Goal: Task Accomplishment & Management: Manage account settings

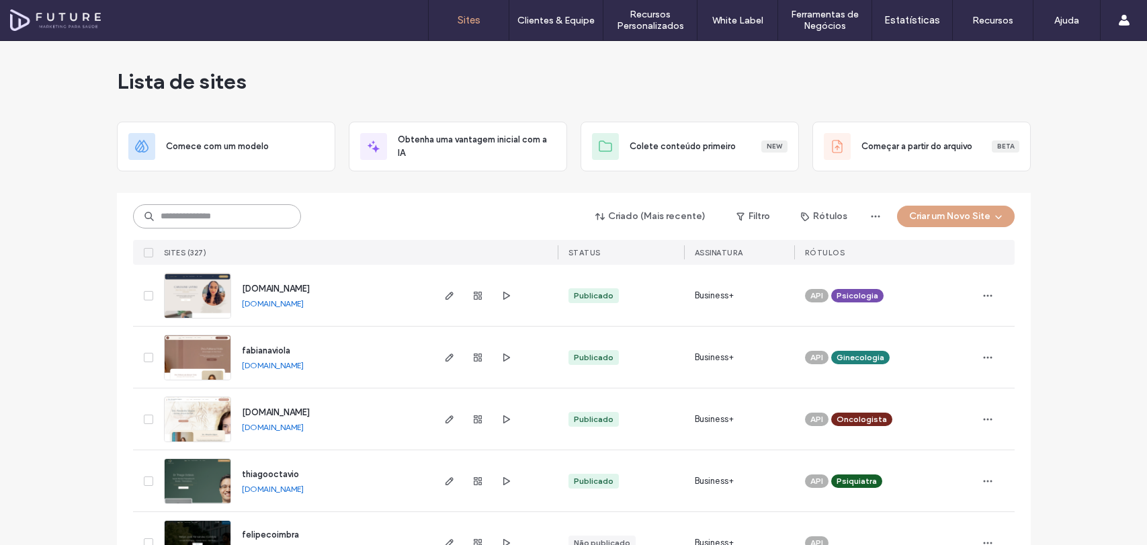
drag, startPoint x: 0, startPoint y: 0, endPoint x: 272, endPoint y: 214, distance: 346.0
click at [272, 214] on input at bounding box center [217, 216] width 168 height 24
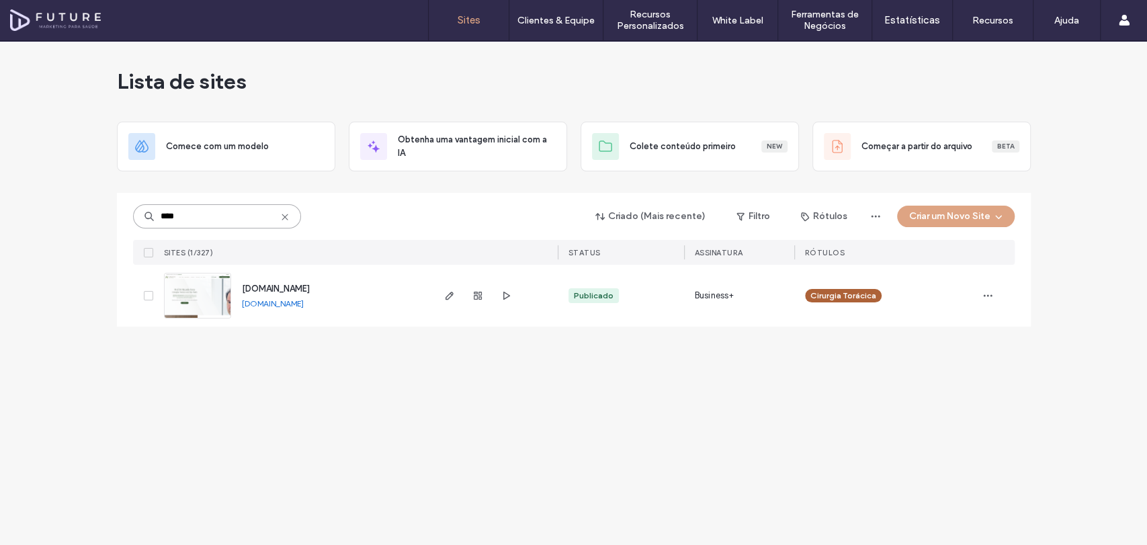
type input "****"
click at [194, 280] on img at bounding box center [198, 319] width 66 height 91
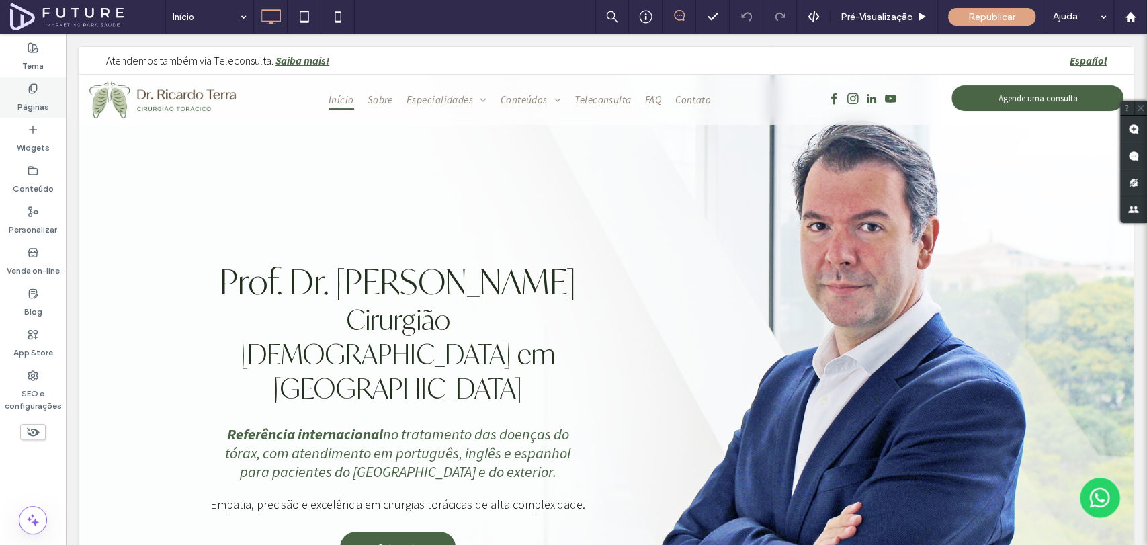
click at [43, 113] on div "Páginas" at bounding box center [33, 97] width 66 height 41
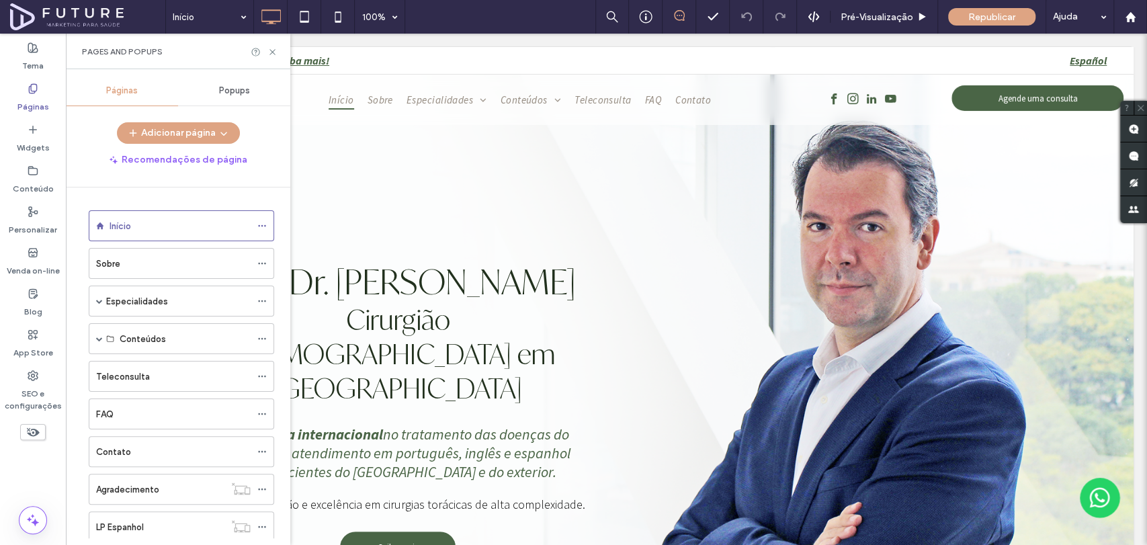
scroll to position [73, 0]
click at [101, 227] on span at bounding box center [99, 228] width 7 height 7
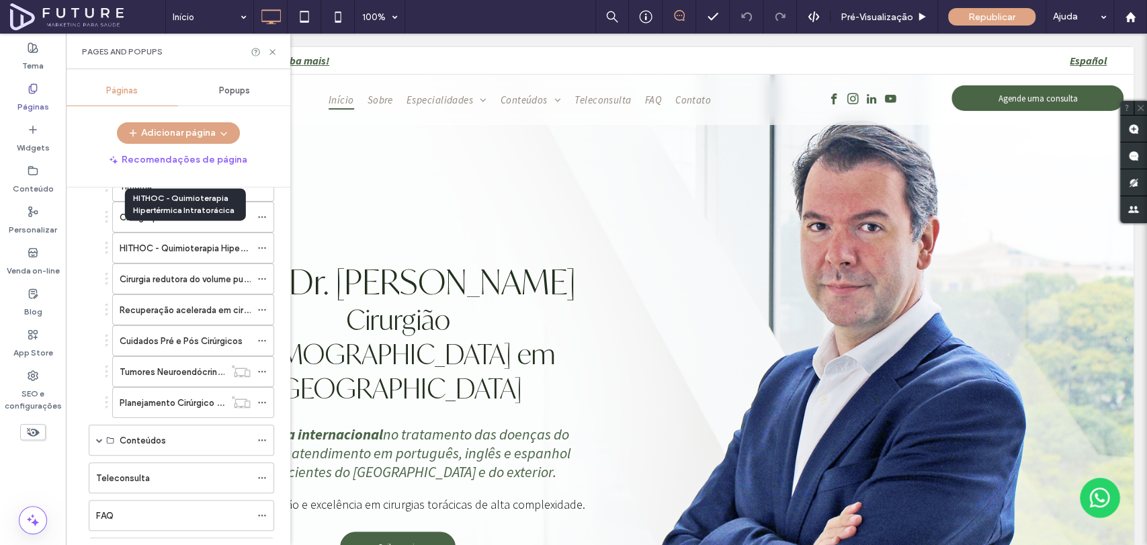
scroll to position [372, 0]
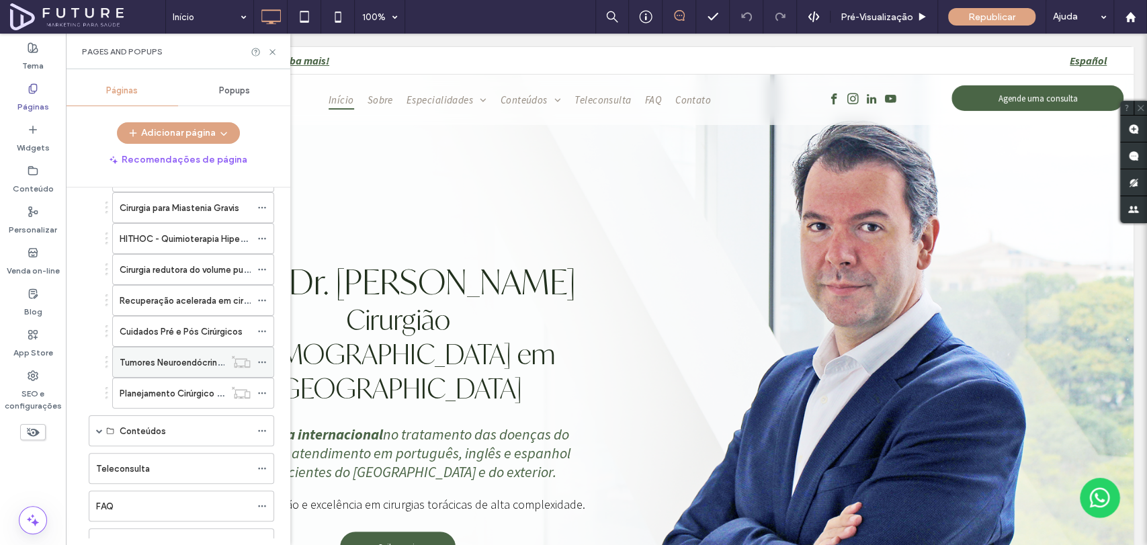
click at [261, 362] on use at bounding box center [261, 363] width 7 height 2
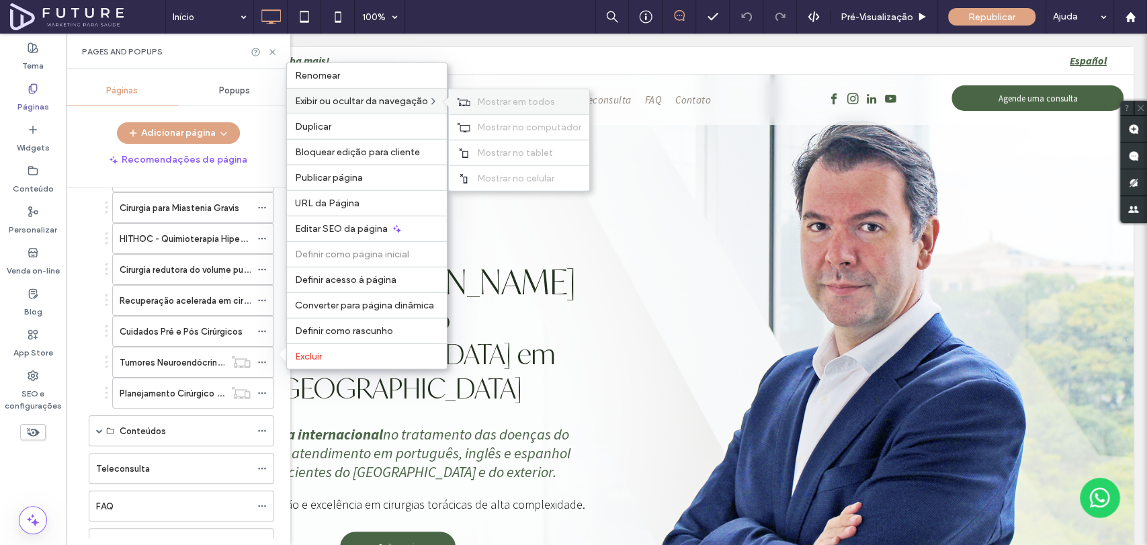
click at [484, 96] on div "Mostrar em todos" at bounding box center [519, 101] width 140 height 25
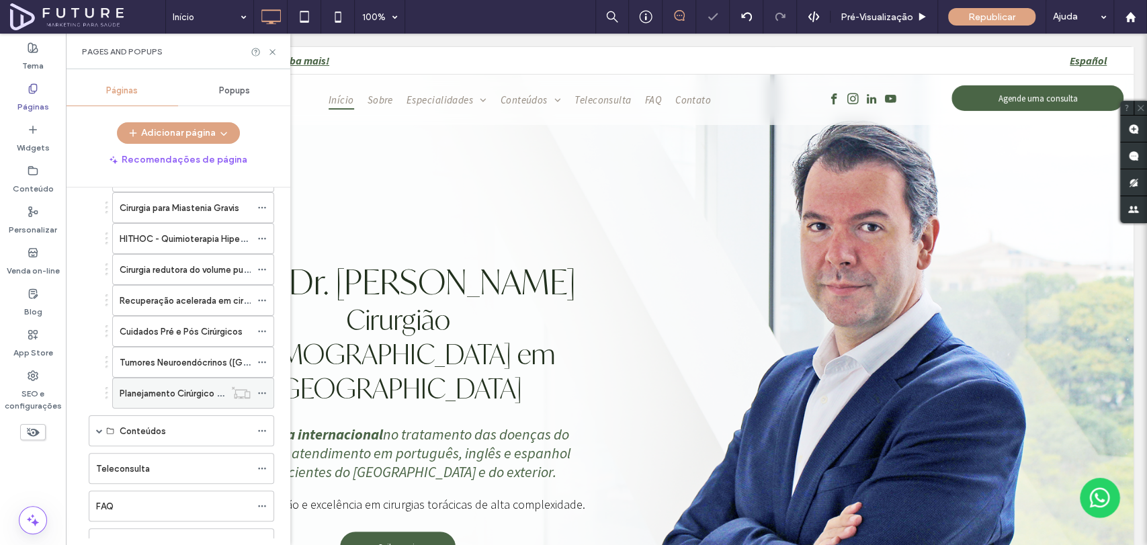
click at [264, 392] on icon at bounding box center [261, 393] width 9 height 9
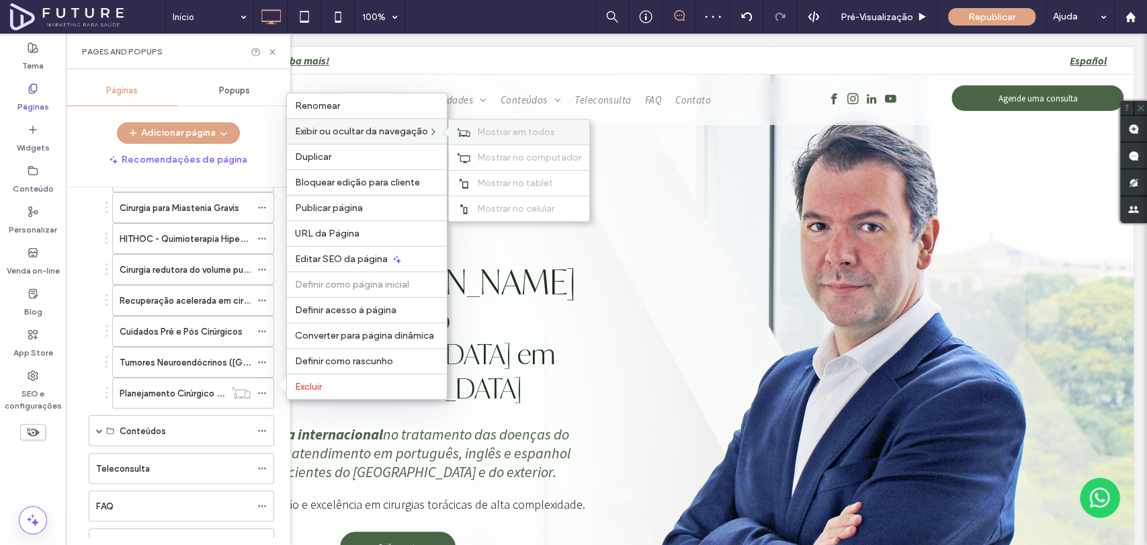
click at [479, 130] on div "Mostrar em todos" at bounding box center [519, 132] width 140 height 25
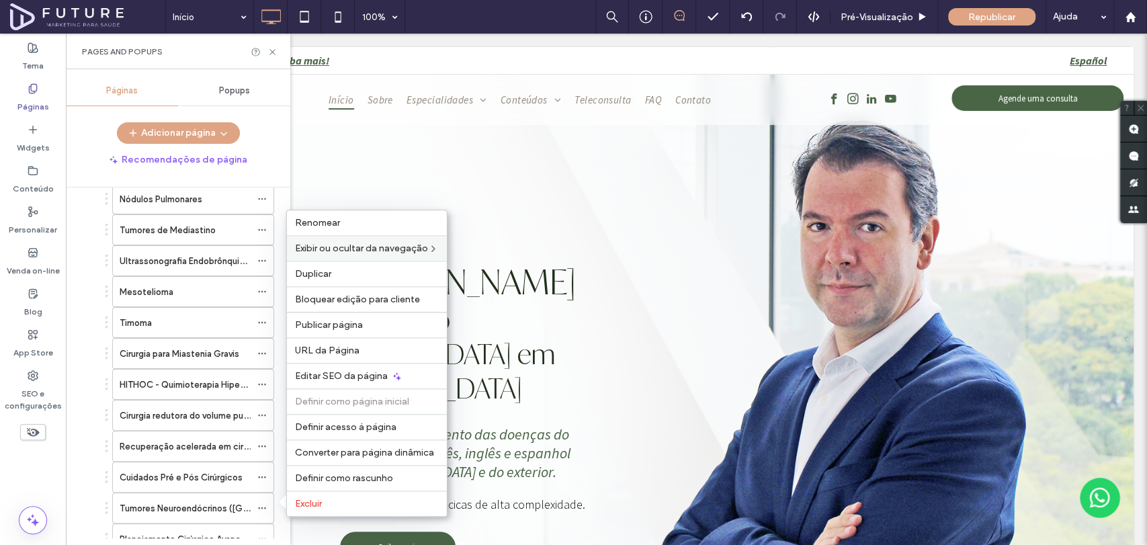
scroll to position [223, 0]
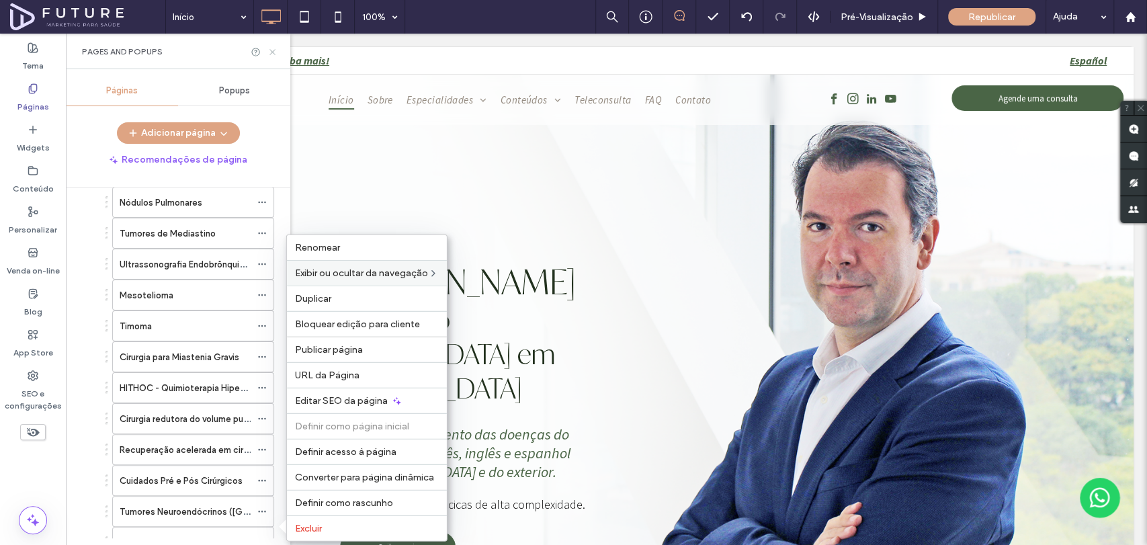
click at [268, 50] on icon at bounding box center [273, 52] width 10 height 10
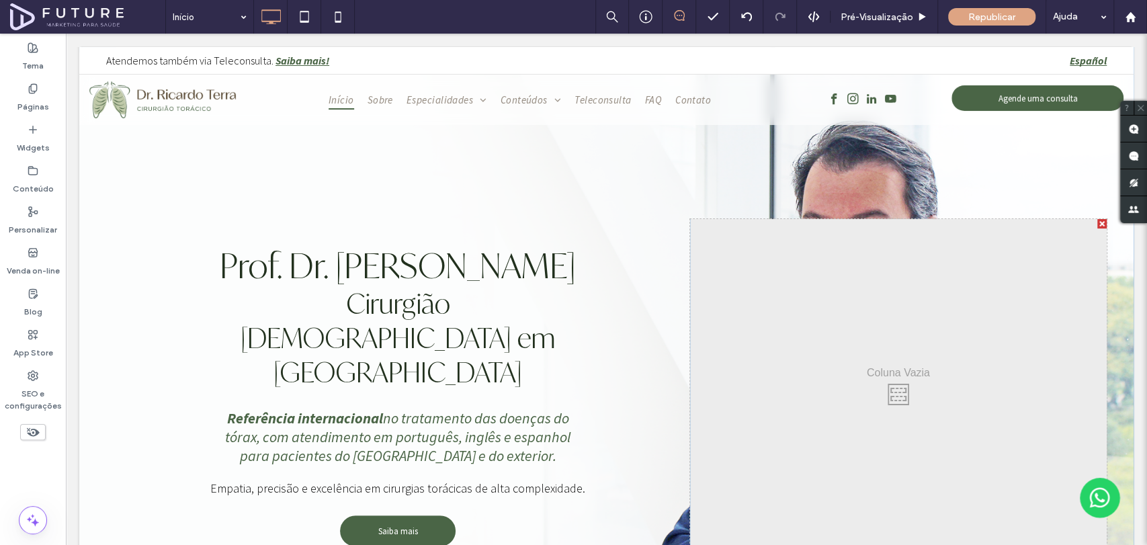
scroll to position [0, 0]
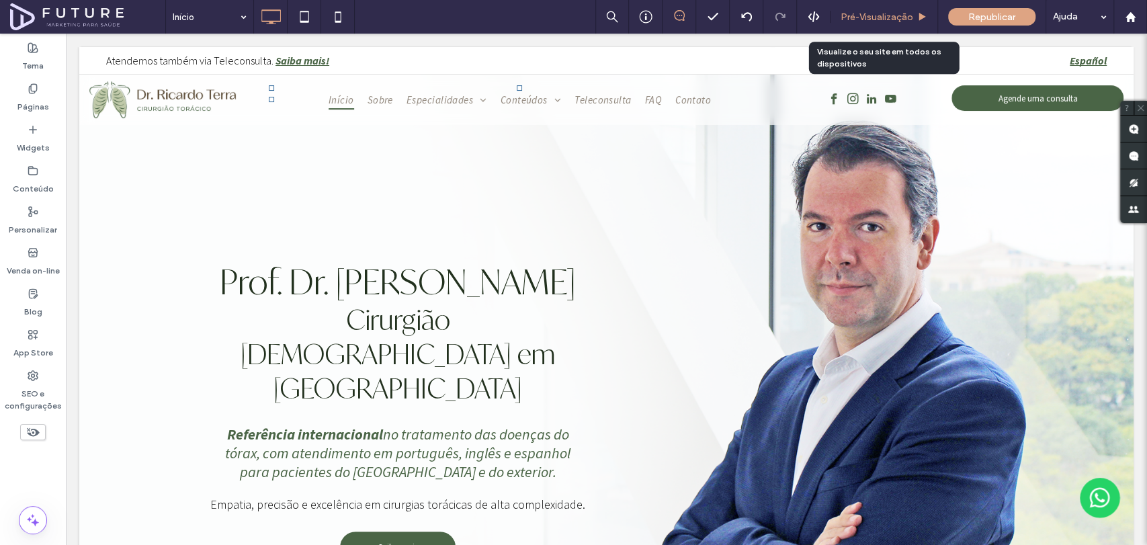
click at [891, 17] on span "Pré-Visualizaçāo" at bounding box center [877, 16] width 73 height 11
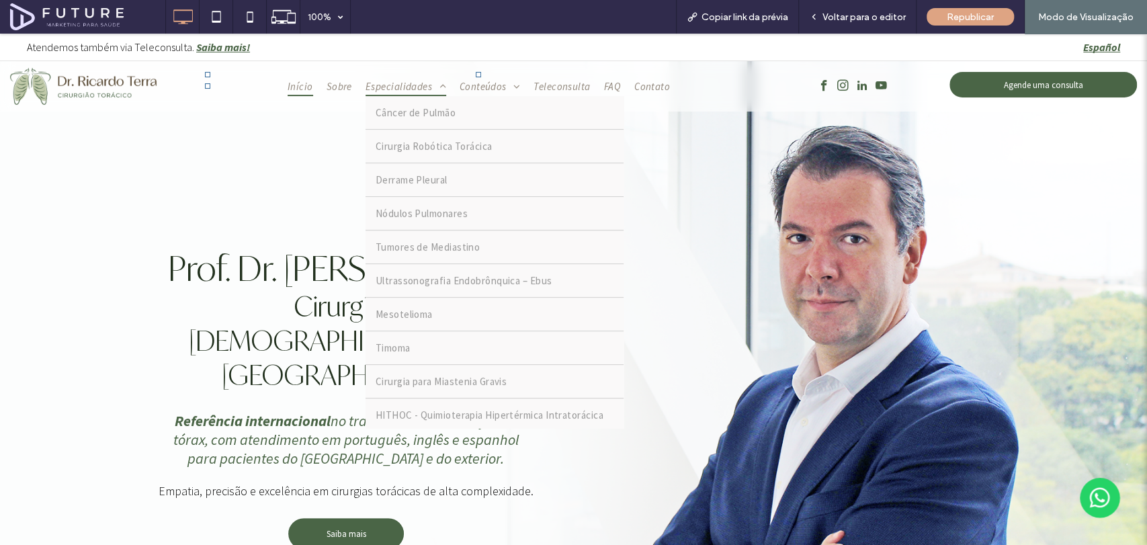
click at [414, 85] on span "Especialidades" at bounding box center [406, 86] width 81 height 19
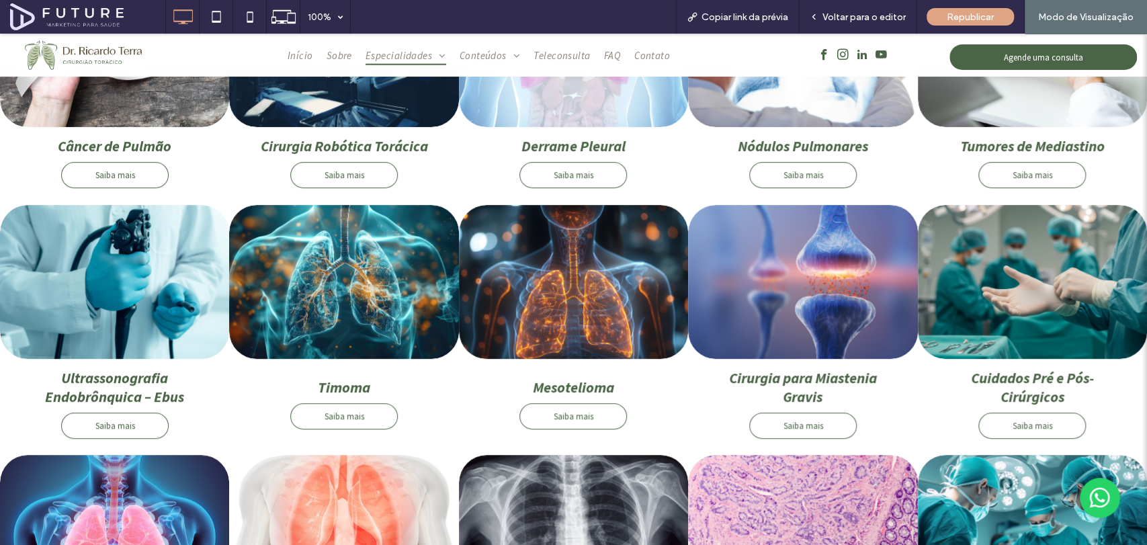
scroll to position [224, 0]
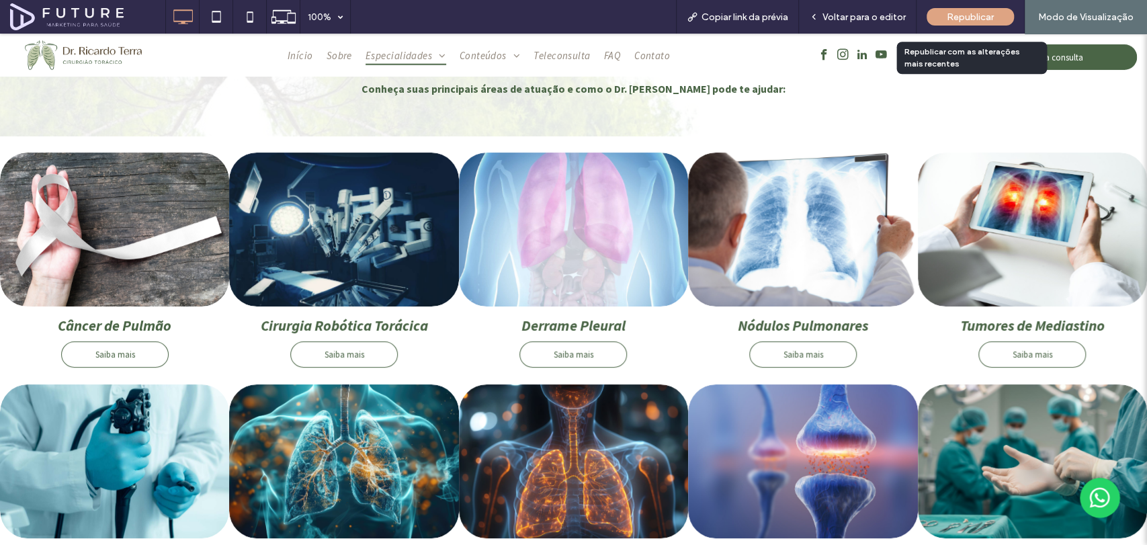
click at [979, 19] on span "Republicar" at bounding box center [970, 16] width 47 height 11
